Goal: Task Accomplishment & Management: Complete application form

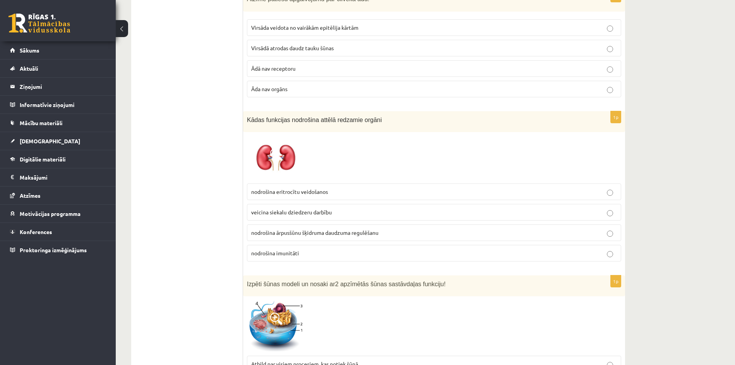
click at [390, 229] on p "nodrošina ārpusšūnu šķidruma daudzuma regulēšanu" at bounding box center [434, 233] width 366 height 8
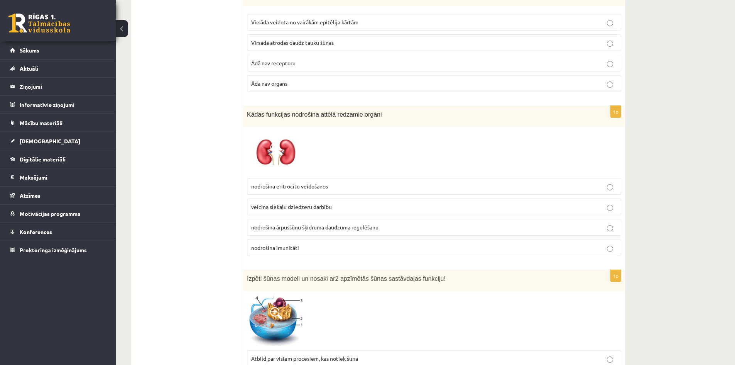
scroll to position [811, 0]
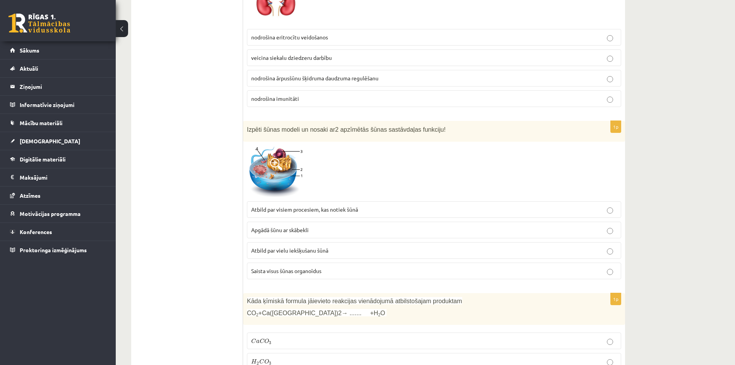
click at [367, 263] on label "Saista visus šūnas organoīdus" at bounding box center [434, 271] width 374 height 17
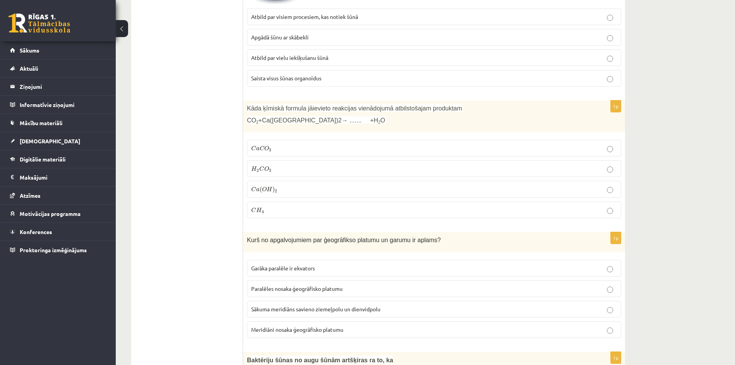
scroll to position [1004, 0]
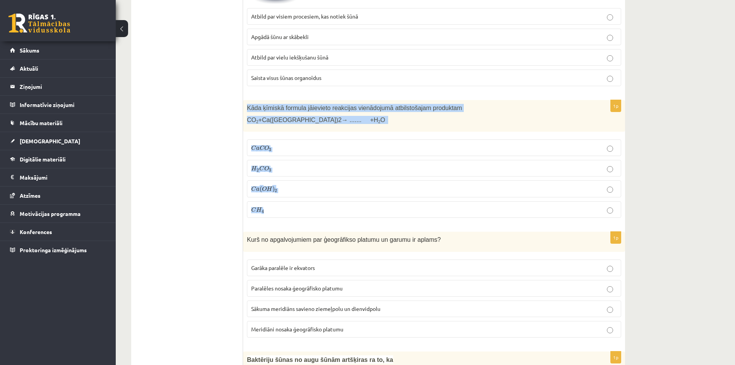
drag, startPoint x: 274, startPoint y: 193, endPoint x: 246, endPoint y: 90, distance: 106.8
click at [246, 100] on div "1p Kāda ķīmiskā formula jāievieto reakcijas vienādojumā atbilstošajam produktam…" at bounding box center [434, 162] width 382 height 124
copy div "Kāda ķīmiskā formula jāievieto reakcijas vienādojumā atbilstošajam produktam CO…"
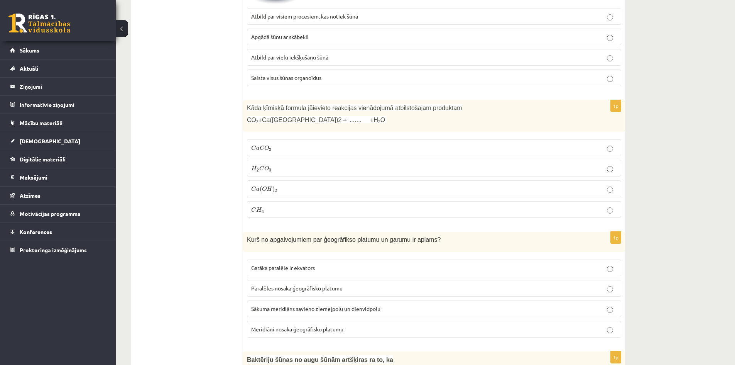
click at [288, 144] on p "C a C O 3 C a C O 3" at bounding box center [434, 148] width 366 height 8
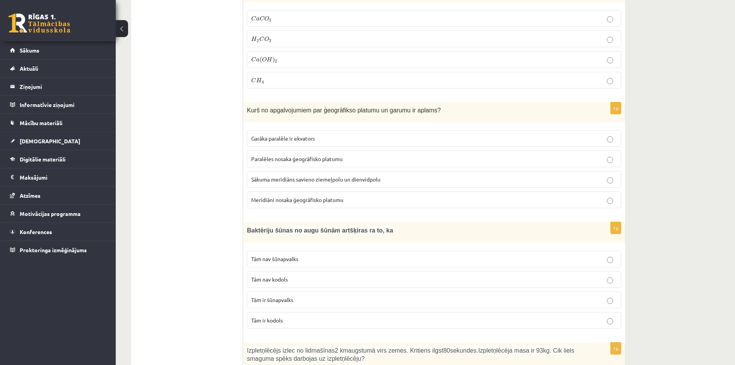
scroll to position [1120, 0]
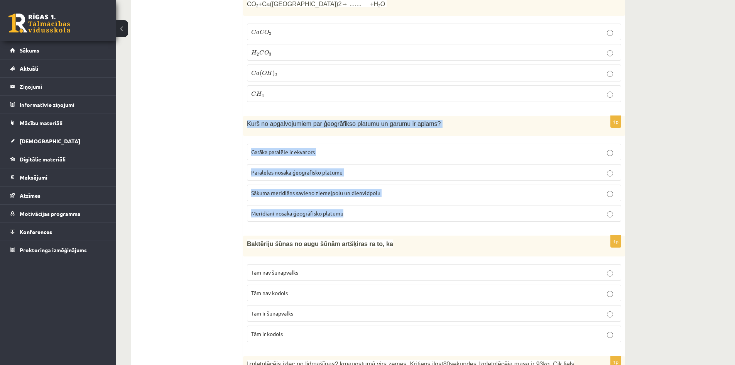
drag, startPoint x: 354, startPoint y: 195, endPoint x: 243, endPoint y: 107, distance: 141.2
click at [243, 116] on div "1p Kurš no apgalvojumiem par ģeogrāfikso platumu un garumu ir aplams? Garāka pa…" at bounding box center [434, 172] width 382 height 112
copy div "Kurš no apgalvojumiem par ģeogrāfikso platumu un garumu ir aplams? Garāka paral…"
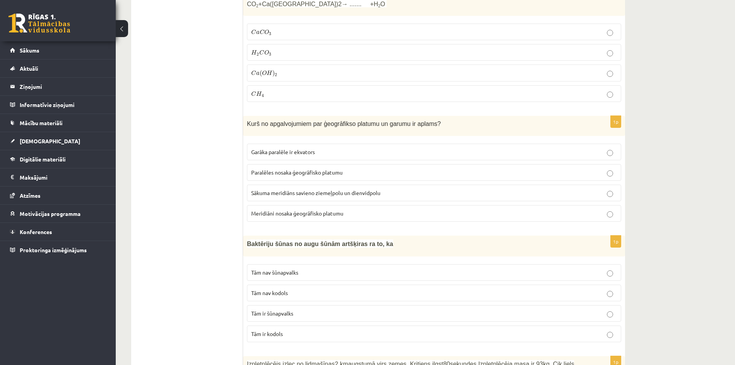
click at [379, 209] on p "Meridiāni nosaka ģeogrāfisko platumu" at bounding box center [434, 213] width 366 height 8
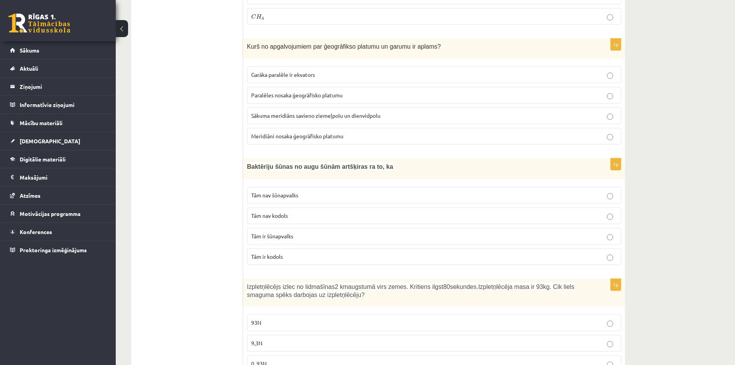
scroll to position [1274, 0]
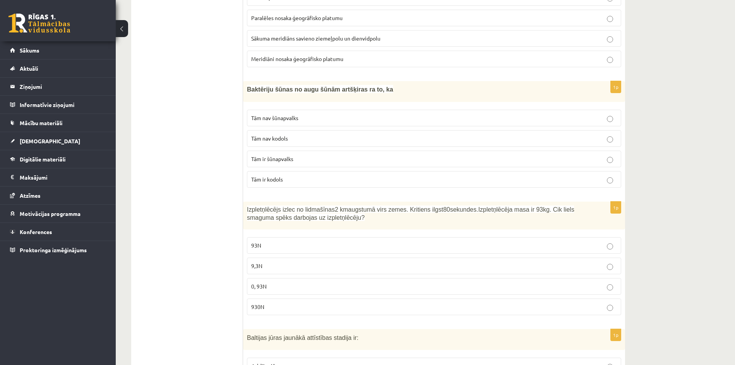
click at [308, 114] on p "Tām nav šūnapvalks" at bounding box center [434, 118] width 366 height 8
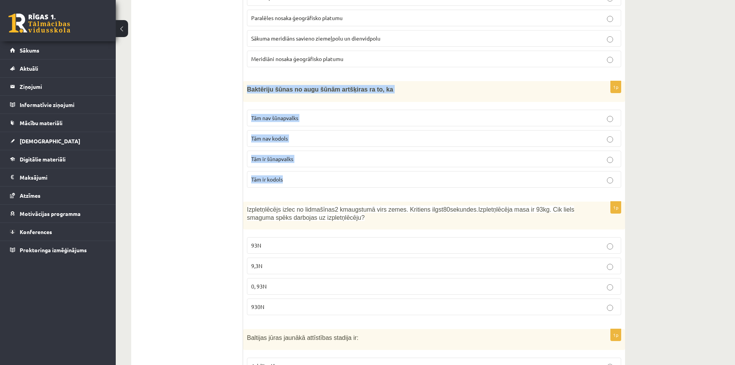
drag, startPoint x: 291, startPoint y: 161, endPoint x: 245, endPoint y: 79, distance: 94.5
click at [245, 81] on div "1p Baktēriju šūnas no augu šūnām artšķiras ra to, ka Tām nav šūnapvalks Tām nav…" at bounding box center [434, 137] width 382 height 113
copy div "Baktēriju šūnas no augu šūnām artšķiras ra to, ka Tām nav šūnapvalks Tām nav ko…"
click at [341, 134] on p "Tām nav kodols" at bounding box center [434, 138] width 366 height 8
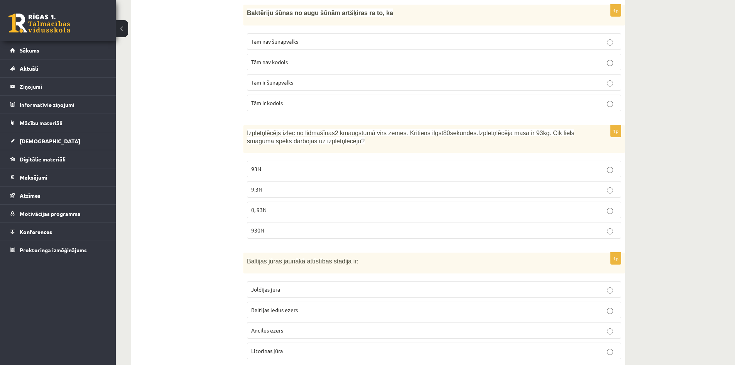
scroll to position [1351, 0]
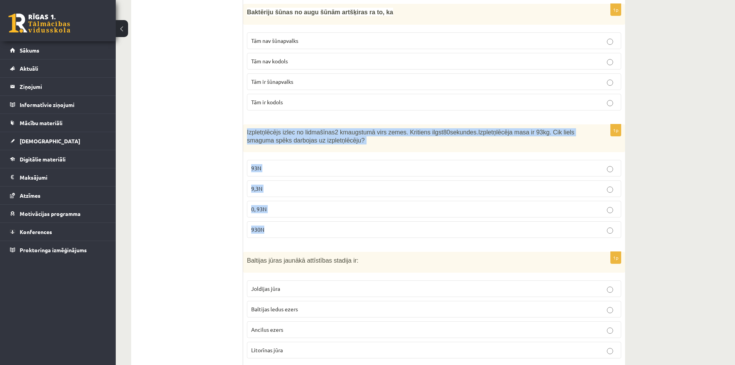
drag, startPoint x: 272, startPoint y: 212, endPoint x: 245, endPoint y: 115, distance: 100.6
click at [245, 124] on div "1p Izpletņlēcējs izlec no lidmašīnas 2 km augstumā virs zemes. Kritiens ilgst 8…" at bounding box center [434, 184] width 382 height 120
copy div "Izpletņlēcējs izlec no lidmašīnas 2 km augstumā virs zemes. Kritiens ilgst 80 s…"
click at [308, 185] on p "9,3N" at bounding box center [434, 189] width 366 height 8
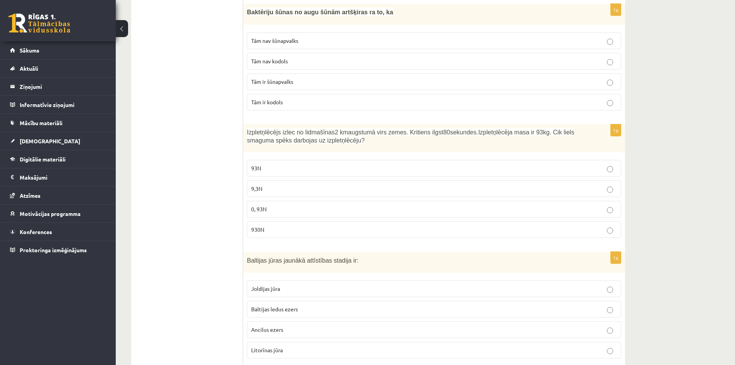
click at [280, 160] on label "93N" at bounding box center [434, 168] width 374 height 17
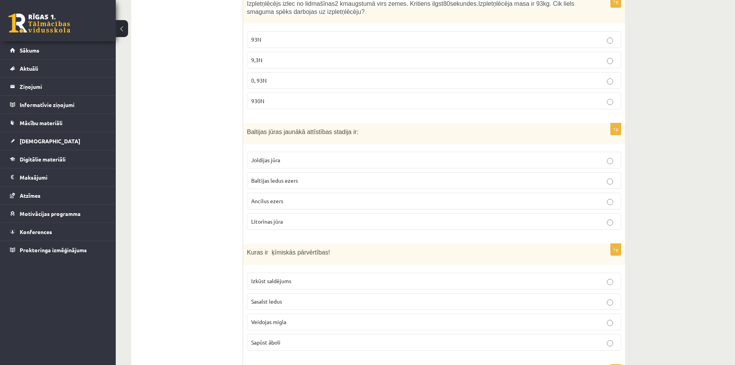
scroll to position [1467, 0]
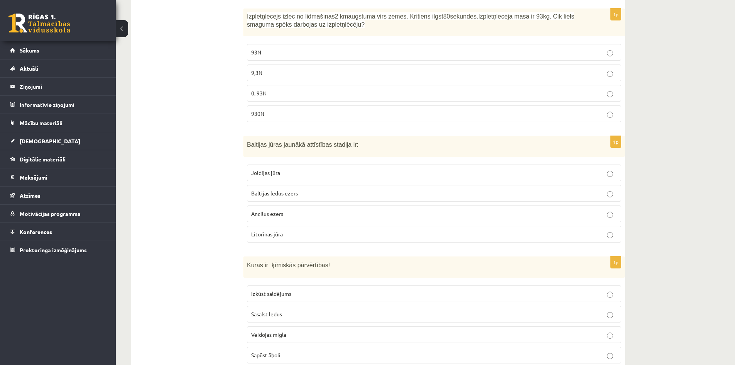
click at [268, 64] on label "9,3N" at bounding box center [434, 72] width 374 height 17
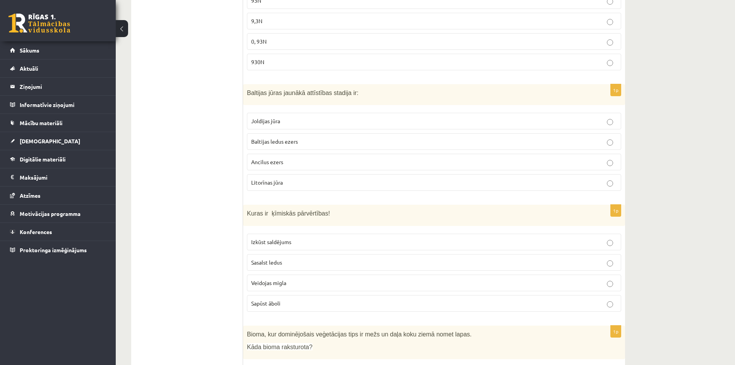
scroll to position [1506, 0]
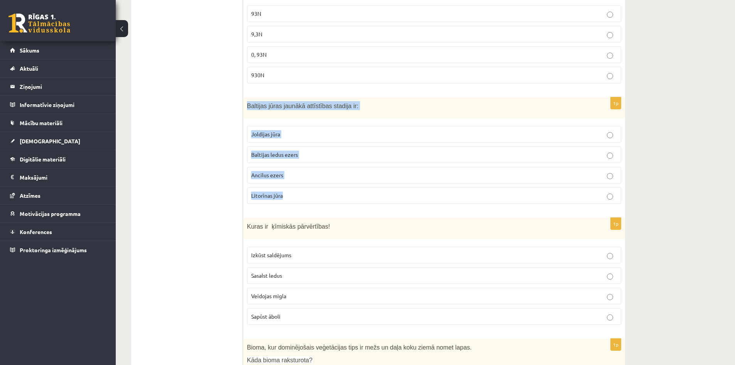
drag, startPoint x: 285, startPoint y: 176, endPoint x: 248, endPoint y: 88, distance: 95.7
click at [248, 97] on div "1p Baltijas jūras jaunākā attīstības stadija ir: Joldijas jūra Baltijas ledus e…" at bounding box center [434, 153] width 382 height 113
click at [313, 191] on p "Litorīnas jūra" at bounding box center [434, 195] width 366 height 8
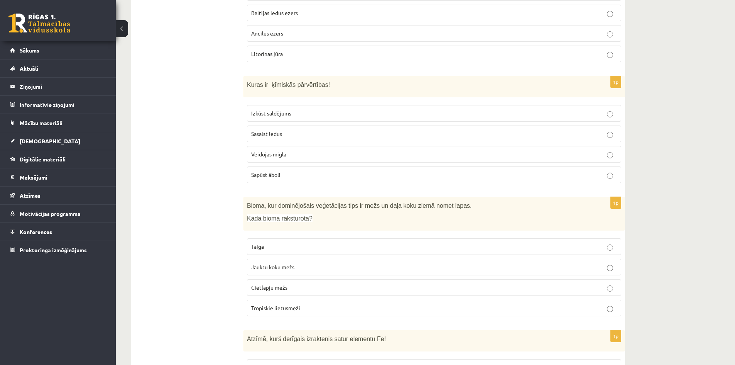
scroll to position [1660, 0]
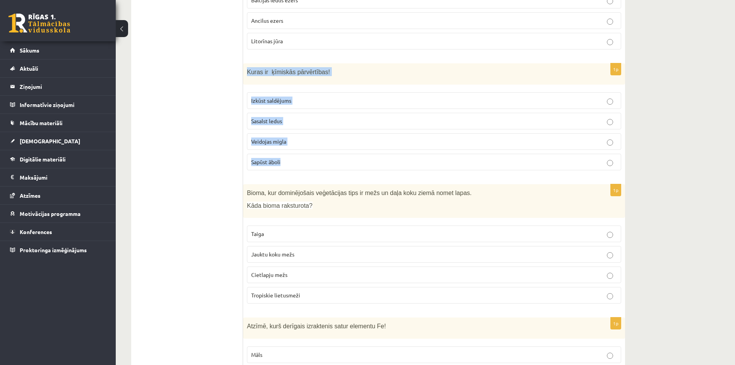
drag, startPoint x: 285, startPoint y: 143, endPoint x: 245, endPoint y: 56, distance: 95.9
click at [245, 63] on div "1p Kuras ir ķīmiskās pārvērtības! Izkūst saldējums Sasalst ledus Veidojas migla…" at bounding box center [434, 119] width 382 height 113
click at [296, 158] on p "Sapūst āboli" at bounding box center [434, 162] width 366 height 8
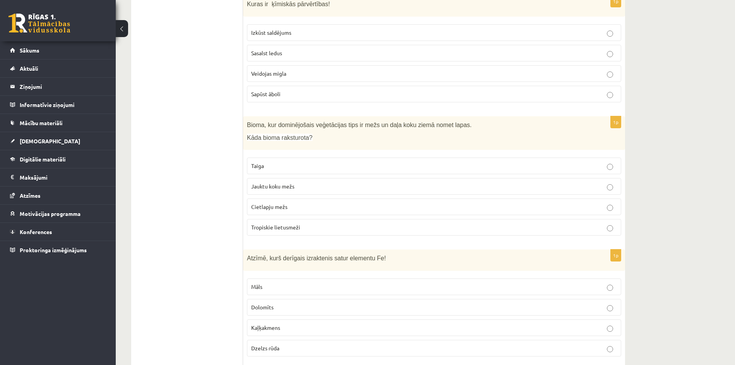
scroll to position [1737, 0]
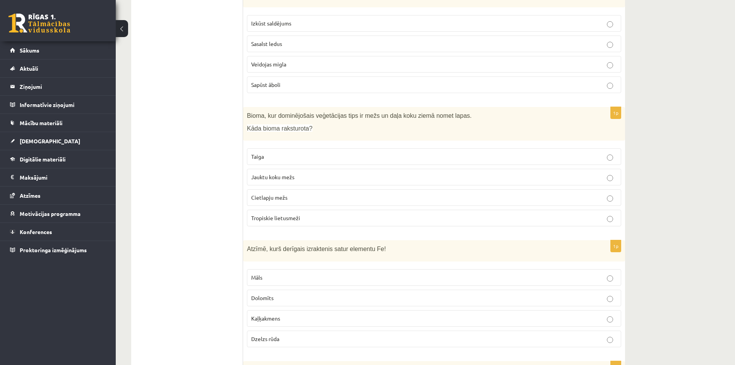
click at [303, 173] on p "Jauktu koku mežs" at bounding box center [434, 177] width 366 height 8
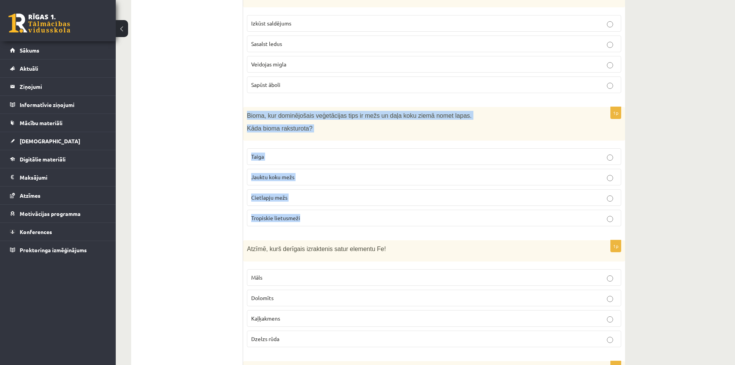
drag, startPoint x: 308, startPoint y: 202, endPoint x: 246, endPoint y: 99, distance: 120.2
click at [246, 107] on div "1p Bioma, kur dominējošais veģetācijas tips ir mežs un daļa koku ziemā nomet la…" at bounding box center [434, 169] width 382 height 125
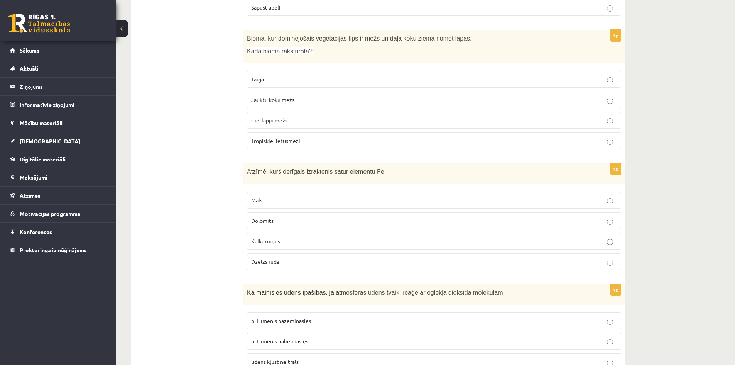
click at [199, 154] on ul "Tests" at bounding box center [191, 208] width 104 height 3768
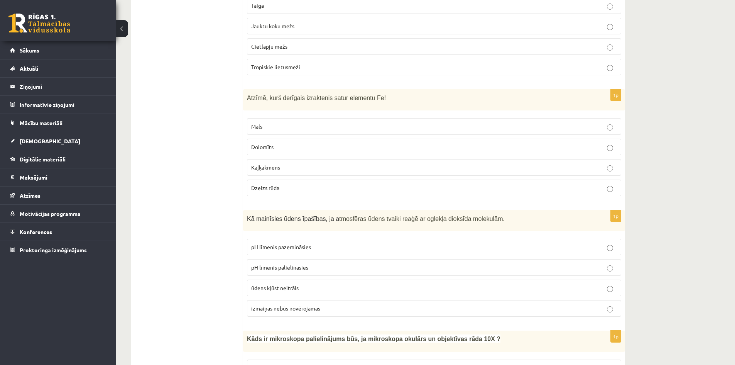
scroll to position [1892, 0]
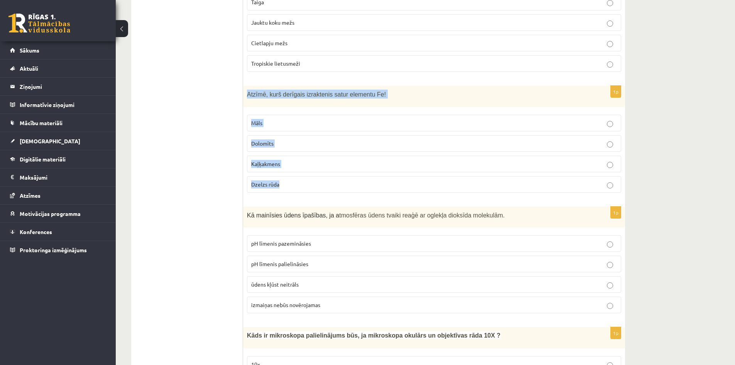
drag, startPoint x: 291, startPoint y: 168, endPoint x: 244, endPoint y: 84, distance: 96.1
click at [244, 86] on div "1p Atzīmē, kurš derīgais izraktenis satur elementu Fe! Māls Dolomīts Kaļķakmens…" at bounding box center [434, 142] width 382 height 113
click at [296, 180] on p "Dzelzs rūda" at bounding box center [434, 184] width 366 height 8
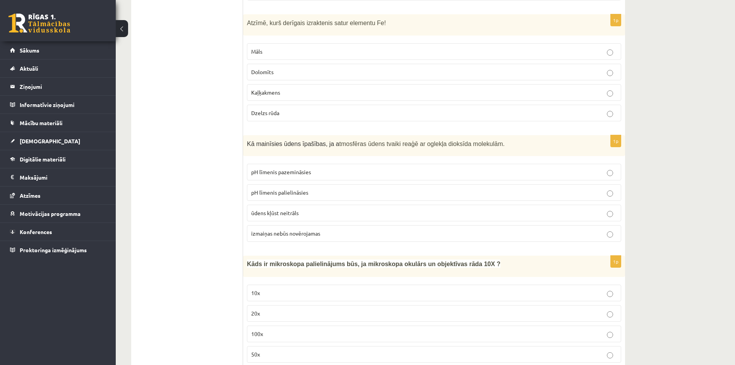
scroll to position [1969, 0]
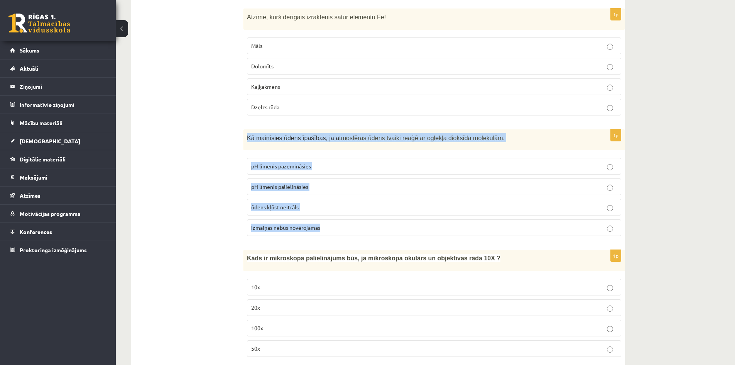
drag, startPoint x: 330, startPoint y: 207, endPoint x: 244, endPoint y: 117, distance: 125.1
click at [244, 129] on div "1p Kā mainīsies ūdens īpašības, ja a tmosfēras ūdens tvaiki reaģē ar oglekļa di…" at bounding box center [434, 185] width 382 height 113
click at [324, 183] on p "pH līmenis palielināsies" at bounding box center [434, 187] width 366 height 8
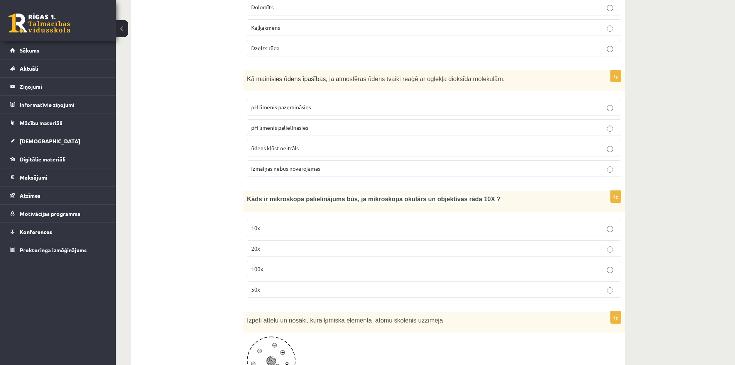
scroll to position [2085, 0]
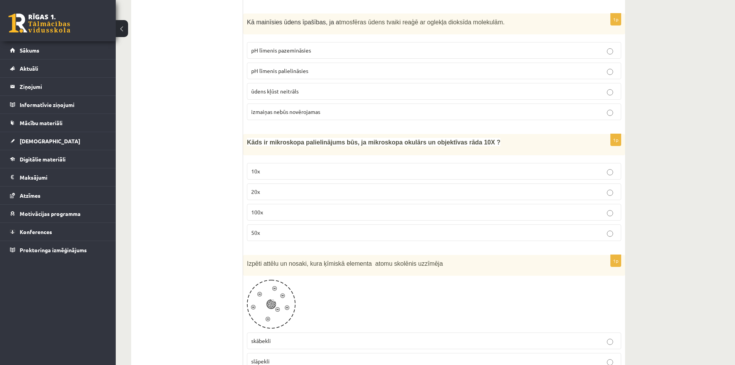
click at [272, 208] on p "100x" at bounding box center [434, 212] width 366 height 8
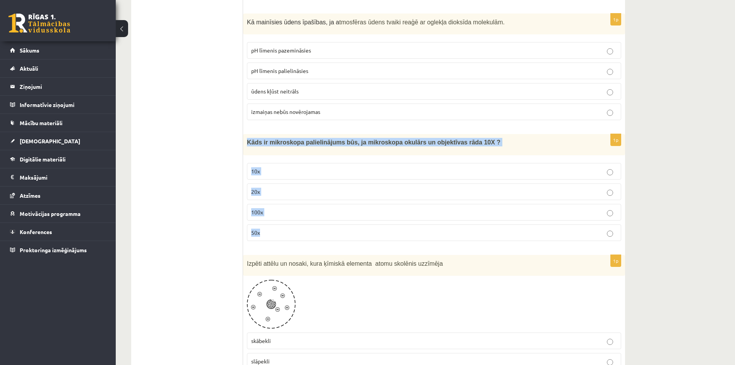
drag, startPoint x: 268, startPoint y: 214, endPoint x: 247, endPoint y: 127, distance: 89.8
click at [247, 134] on div "1p Kāds ir mikroskopa palielinājums būs, ja mikroskopa okulārs un objektīvas rā…" at bounding box center [434, 190] width 382 height 113
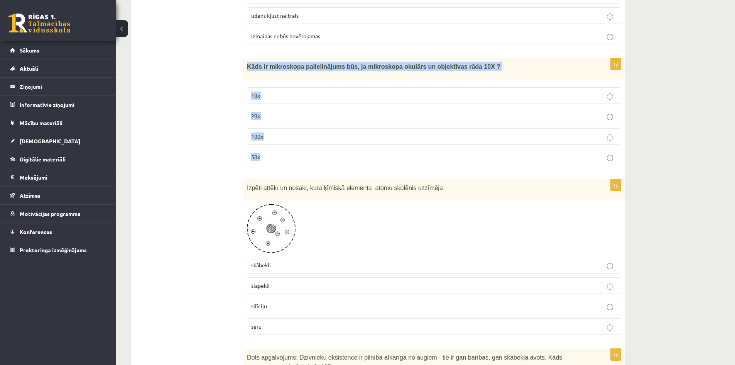
scroll to position [2162, 0]
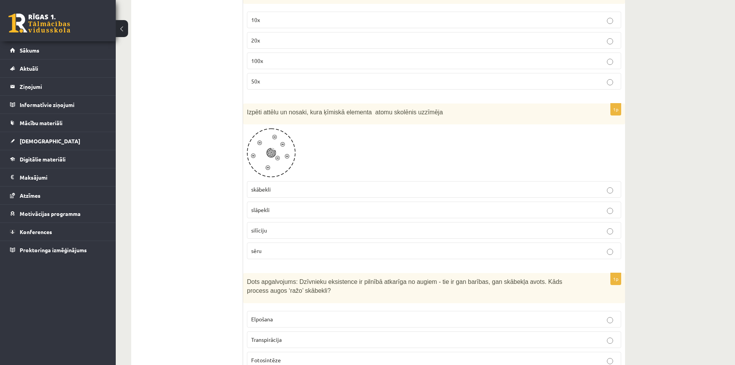
scroll to position [2239, 0]
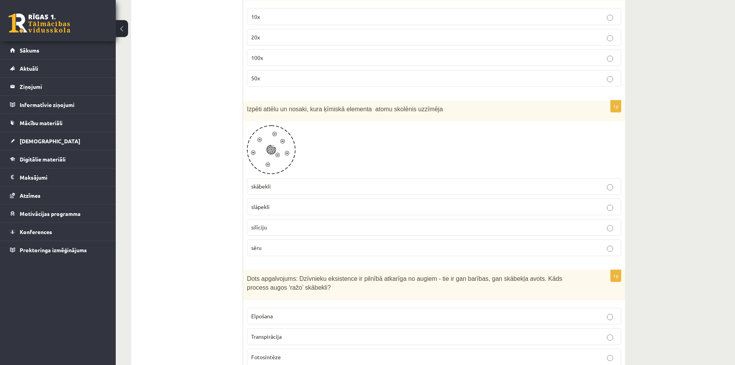
click at [284, 203] on p "slāpekli" at bounding box center [434, 207] width 366 height 8
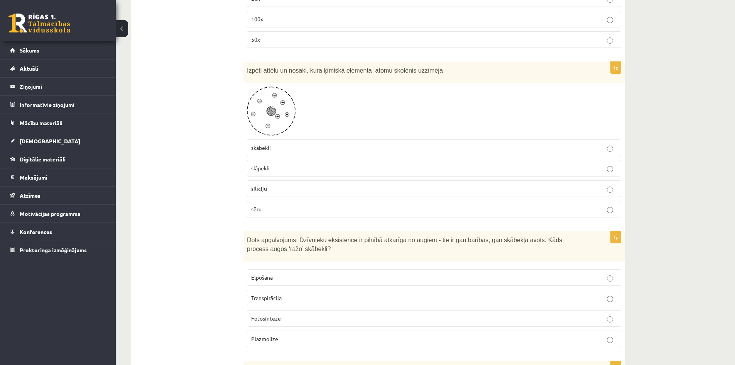
scroll to position [2393, 0]
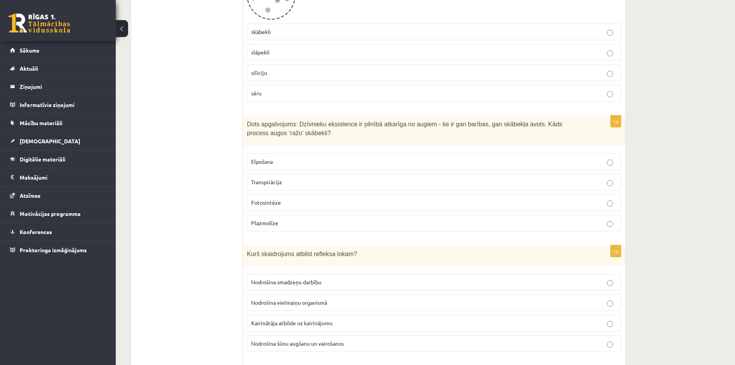
click at [288, 194] on label "Fotosintēze" at bounding box center [434, 202] width 374 height 17
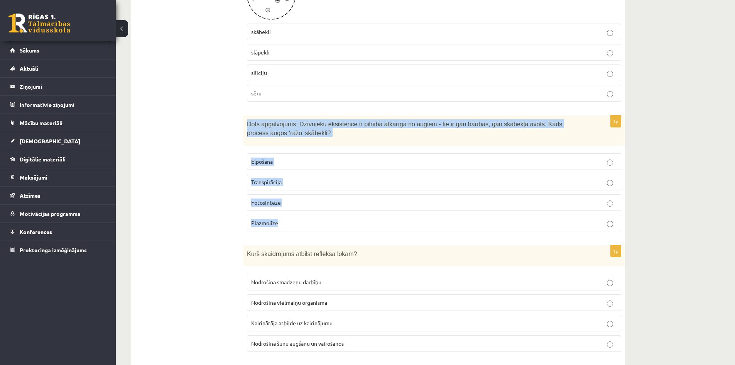
drag, startPoint x: 287, startPoint y: 207, endPoint x: 244, endPoint y: 105, distance: 111.1
click at [244, 115] on div "1p Dots apgalvojums: Dzīvnieku eksistence ir pilnībā atkarīga no augiem - tie i…" at bounding box center [434, 176] width 382 height 122
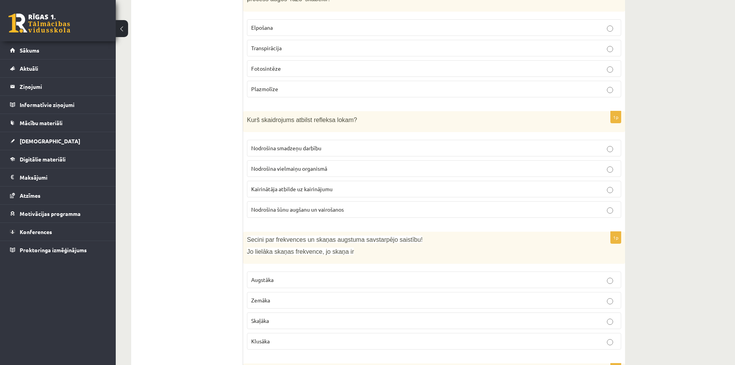
scroll to position [2509, 0]
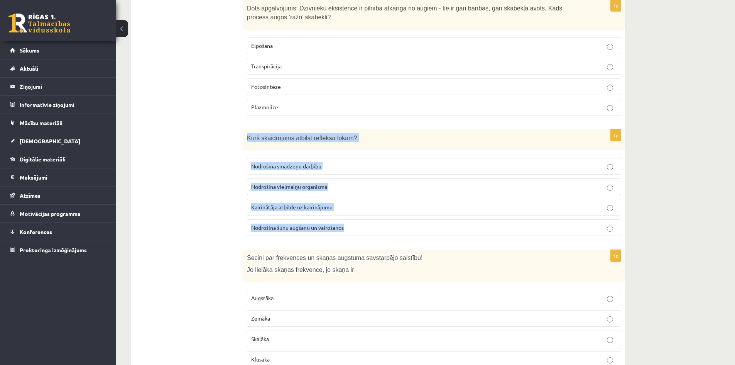
drag, startPoint x: 353, startPoint y: 212, endPoint x: 247, endPoint y: 117, distance: 142.2
click at [247, 129] on div "1p Kurš skaidrojums atbilst refleksa lokam? Nodrošina smadzeņu darbību Nodrošin…" at bounding box center [434, 185] width 382 height 113
click at [357, 203] on p "Kairinātāja atbilde uz kairinājumu" at bounding box center [434, 207] width 366 height 8
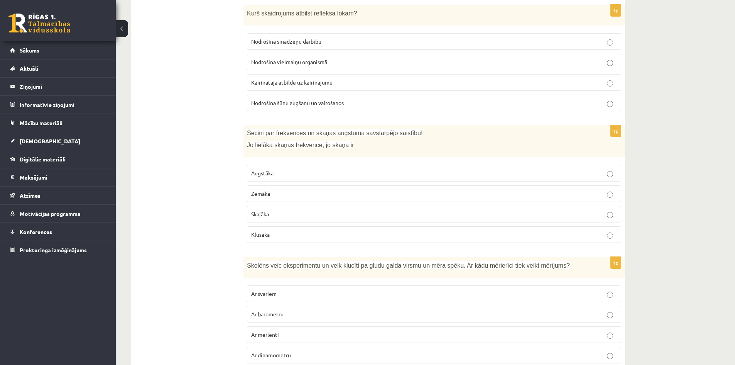
scroll to position [2664, 0]
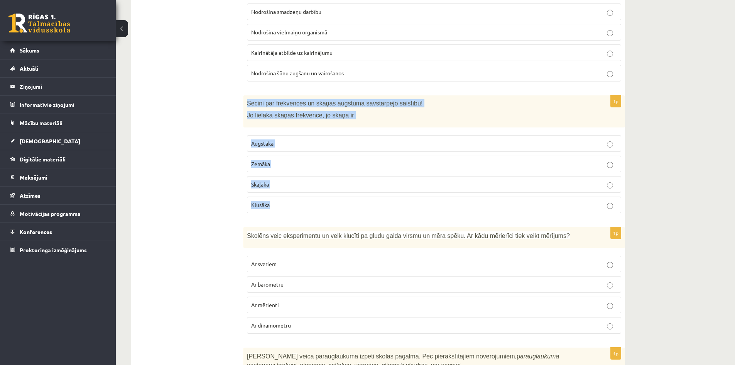
drag, startPoint x: 277, startPoint y: 192, endPoint x: 246, endPoint y: 88, distance: 108.0
click at [246, 95] on div "1p Secini par frekvences un skaņas augstuma savstarpējo saistību! Jo lielāka sk…" at bounding box center [434, 157] width 382 height 124
click at [306, 139] on p "Augstāka" at bounding box center [434, 143] width 366 height 8
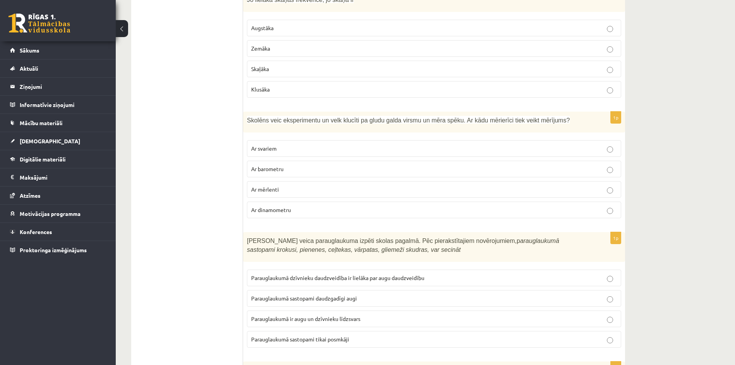
scroll to position [2780, 0]
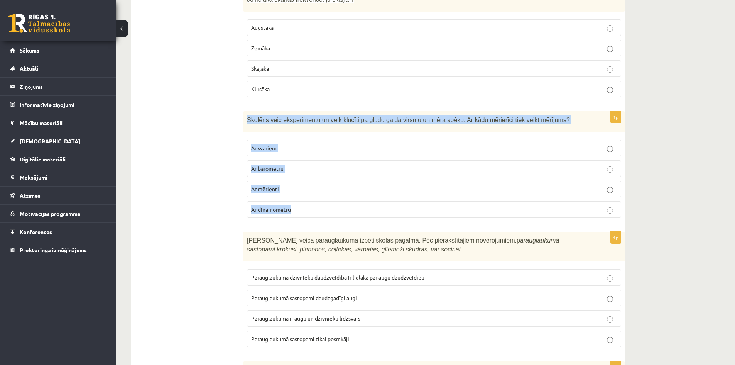
drag, startPoint x: 302, startPoint y: 194, endPoint x: 246, endPoint y: 102, distance: 107.2
click at [246, 111] on div "1p Skolēns veic eksperimentu un velk klucīti pa gludu galda virsmu un mēra spēk…" at bounding box center [434, 167] width 382 height 113
click at [302, 164] on p "Ar barometru" at bounding box center [434, 168] width 366 height 8
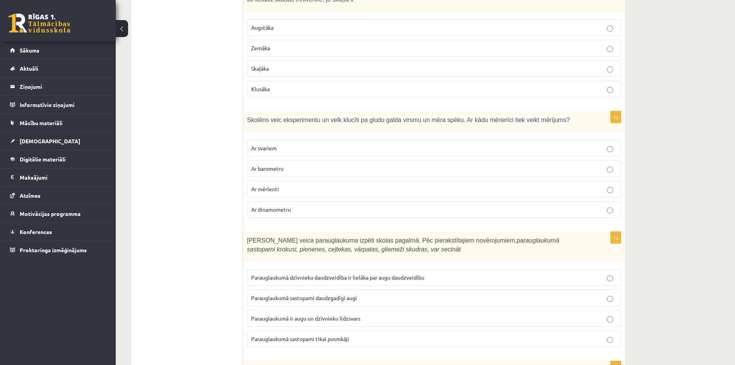
click at [302, 201] on label "Ar dinamometru" at bounding box center [434, 209] width 374 height 17
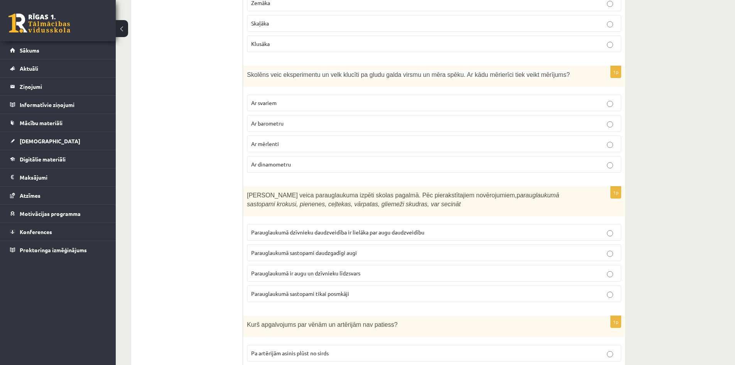
scroll to position [2934, 0]
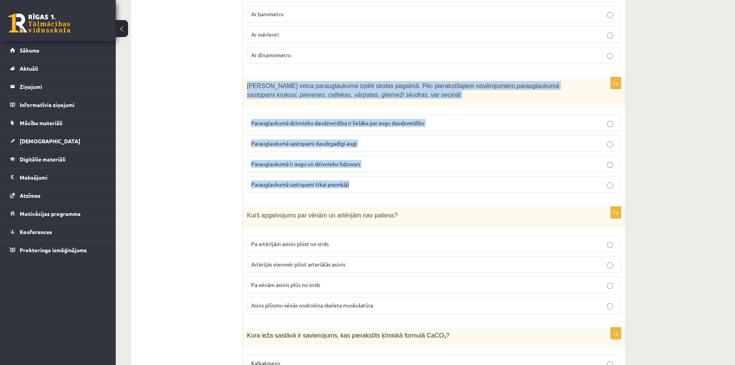
drag, startPoint x: 360, startPoint y: 164, endPoint x: 246, endPoint y: 65, distance: 151.3
click at [246, 77] on div "1p Skolēni veica parauglaukuma izpēti skolas pagalmā. Pēc pierakstītajiem novēr…" at bounding box center [434, 138] width 382 height 122
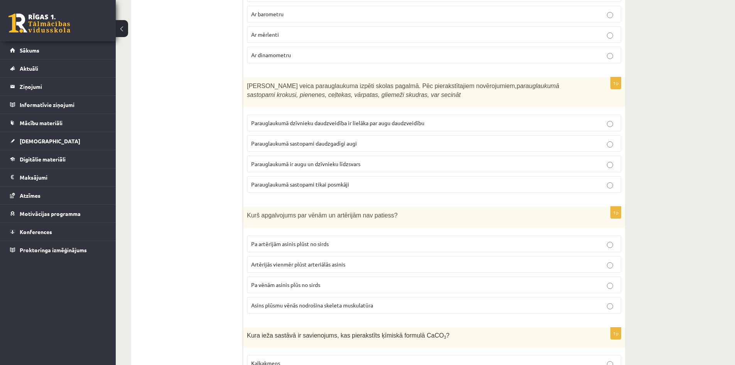
click at [373, 160] on p "Parauglaukumā ir augu un dzīvnieku līdzsvars" at bounding box center [434, 164] width 366 height 8
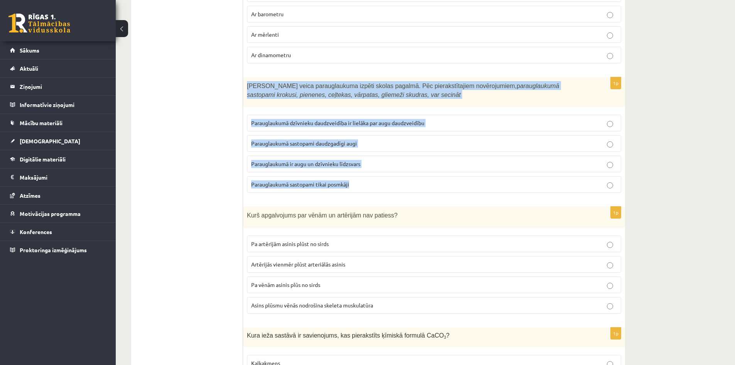
drag, startPoint x: 357, startPoint y: 166, endPoint x: 246, endPoint y: 66, distance: 149.0
click at [246, 77] on div "1p Skolēni veica parauglaukuma izpēti skolas pagalmā. Pēc pierakstītajiem novēr…" at bounding box center [434, 138] width 382 height 122
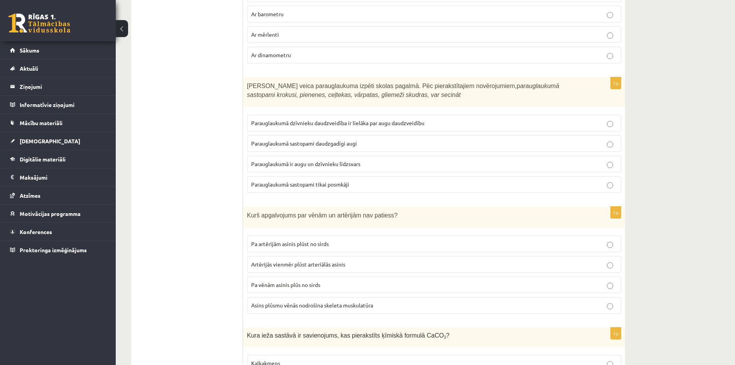
drag, startPoint x: 205, startPoint y: 97, endPoint x: 198, endPoint y: 82, distance: 16.9
click at [396, 135] on label "Parauglaukumā sastopami daudzgadīgi augi" at bounding box center [434, 143] width 374 height 17
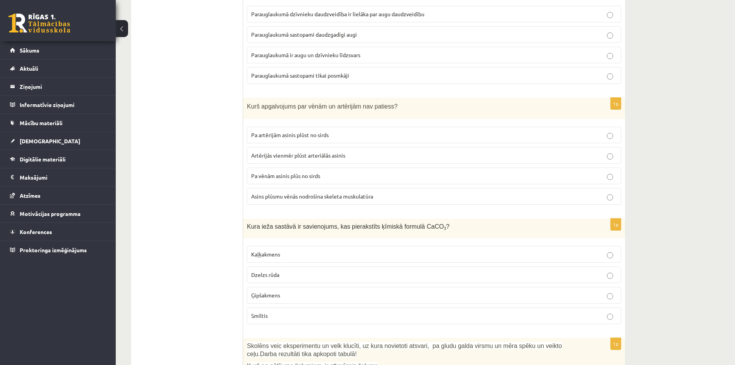
scroll to position [3050, 0]
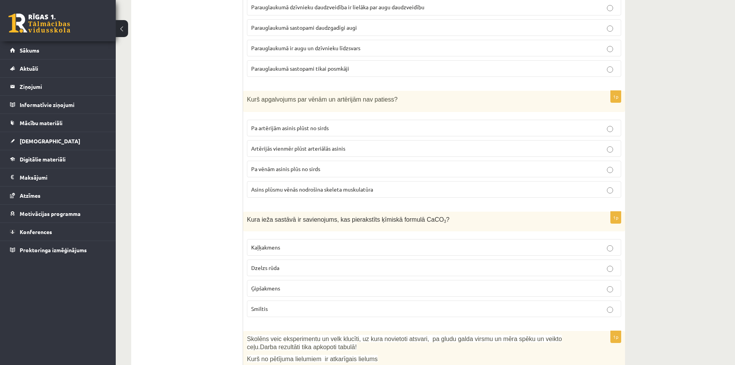
click at [335, 165] on p "Pa vēnām asinis plūs no sirds" at bounding box center [434, 169] width 366 height 8
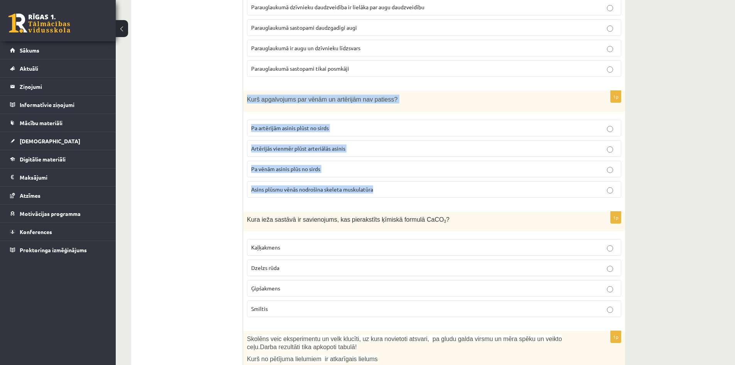
drag, startPoint x: 390, startPoint y: 172, endPoint x: 246, endPoint y: 83, distance: 169.2
click at [246, 91] on div "1p Kurš apgalvojums par vēnām un artērijām nav patiess? Pa artērijām asinis plū…" at bounding box center [434, 147] width 382 height 113
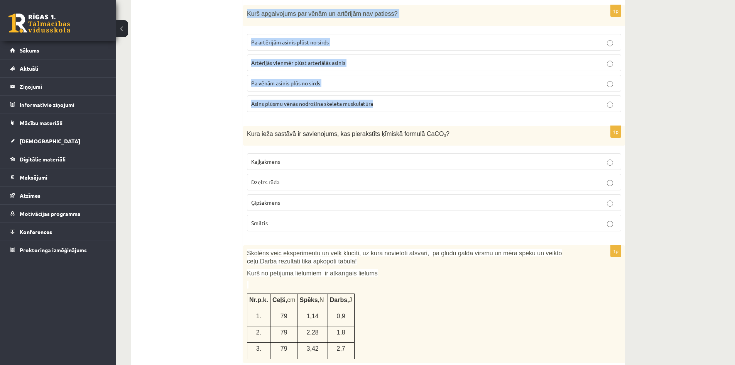
scroll to position [3153, 0]
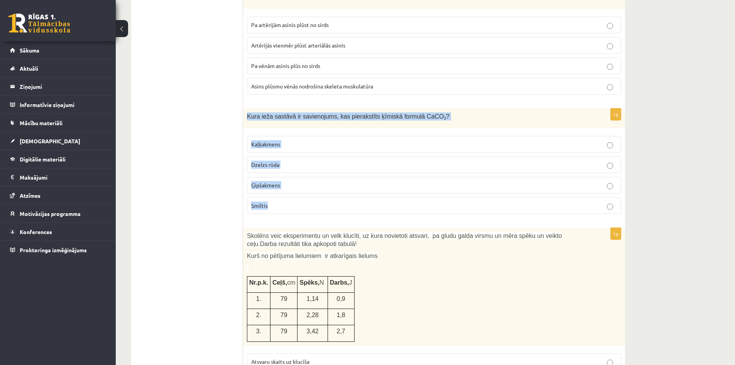
drag, startPoint x: 280, startPoint y: 189, endPoint x: 245, endPoint y: 98, distance: 97.6
click at [245, 108] on div "1p Kura ieža sastāvā ir savienojums, kas pierakstīts ķīmiskā formulā CaCO 3 ? K…" at bounding box center [434, 164] width 382 height 112
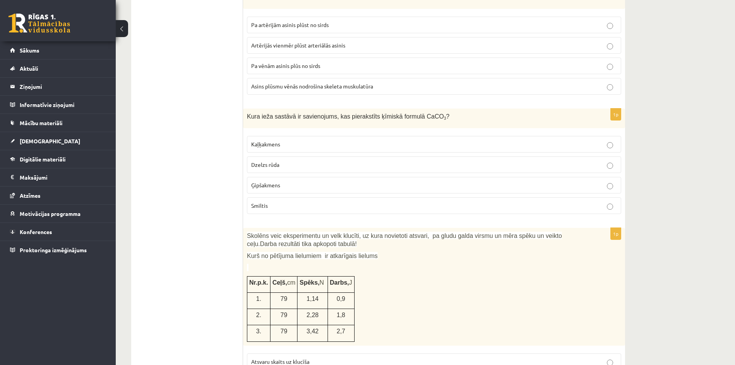
click at [287, 140] on p "Kaļķakmens" at bounding box center [434, 144] width 366 height 8
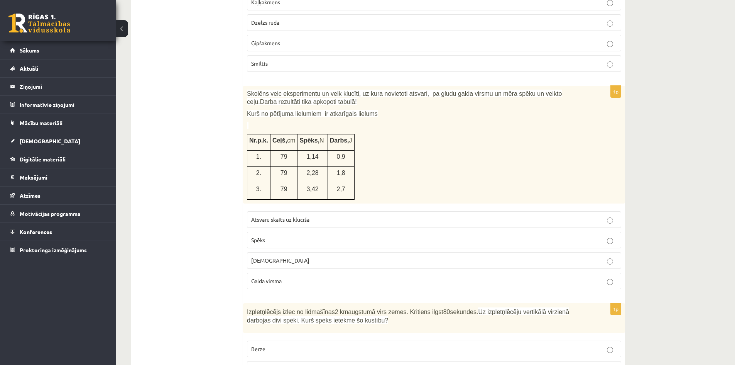
scroll to position [3307, 0]
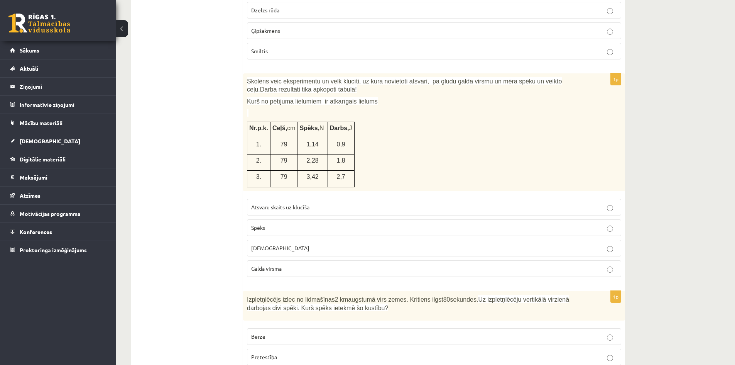
click at [295, 244] on p "[DEMOGRAPHIC_DATA]" at bounding box center [434, 248] width 366 height 8
click at [281, 224] on p "Spēks" at bounding box center [434, 228] width 366 height 8
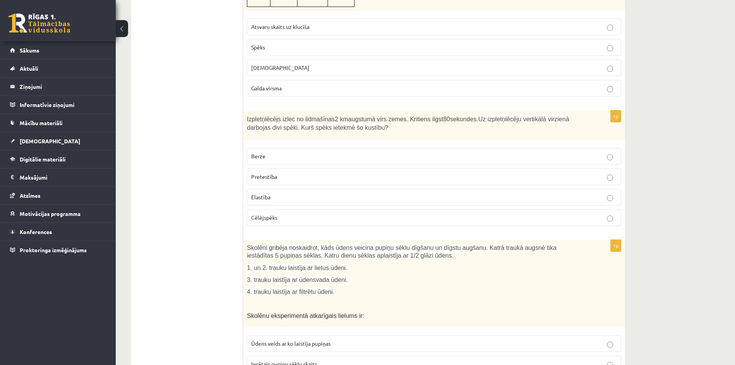
scroll to position [3500, 0]
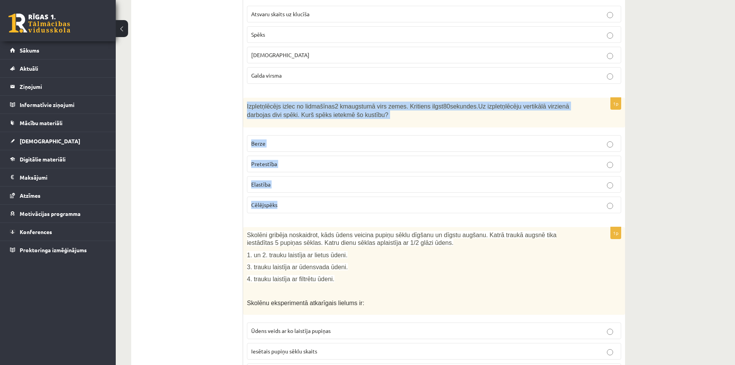
drag, startPoint x: 295, startPoint y: 181, endPoint x: 247, endPoint y: 88, distance: 104.8
click at [247, 98] on div "1p Izpletņlēcējs izlec no lidmašīnas 2 km augstumā virs zemes. Kritiens ilgst 8…" at bounding box center [434, 159] width 382 height 122
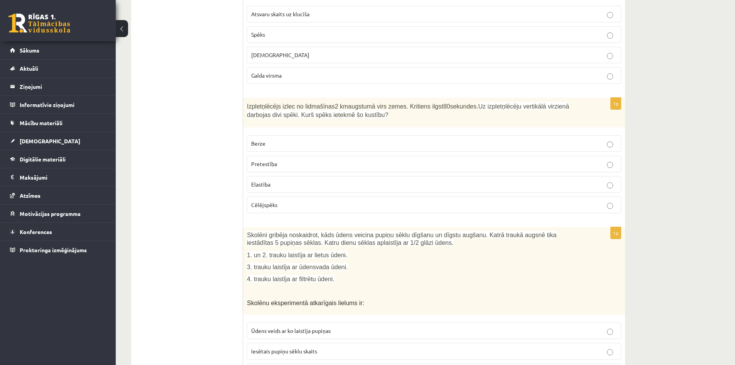
click at [292, 160] on p "Pretestība" at bounding box center [434, 164] width 366 height 8
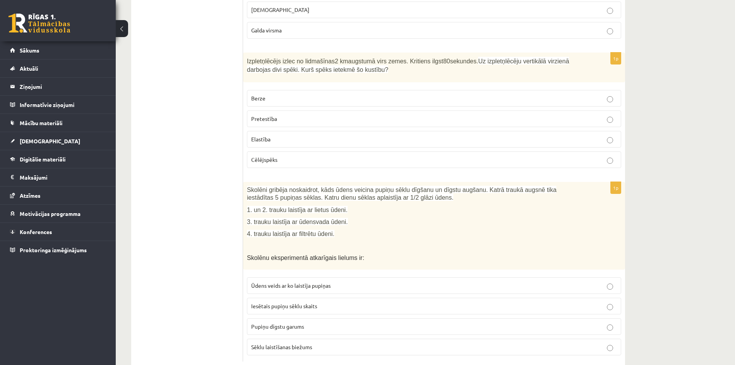
scroll to position [3547, 0]
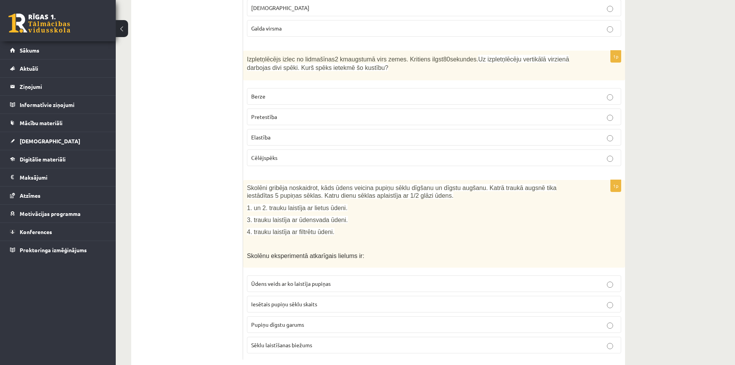
click at [351, 279] on p "Ūdens veids ar ko laistīja pupiņas" at bounding box center [434, 283] width 366 height 8
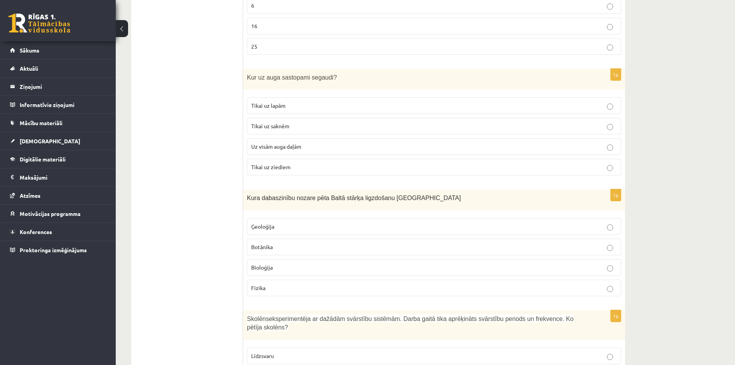
scroll to position [0, 0]
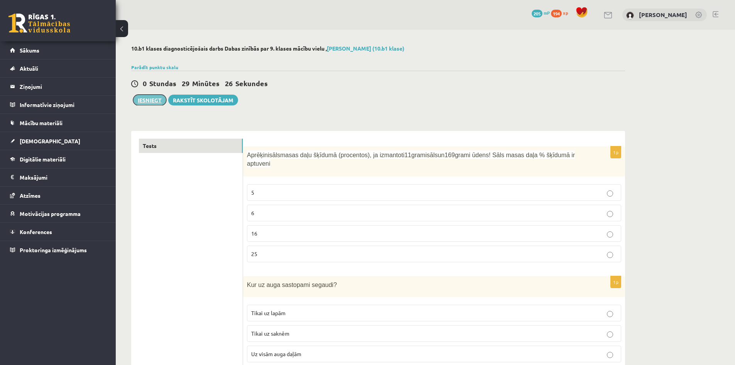
click at [151, 100] on button "Iesniegt" at bounding box center [149, 100] width 33 height 11
